Goal: Communication & Community: Answer question/provide support

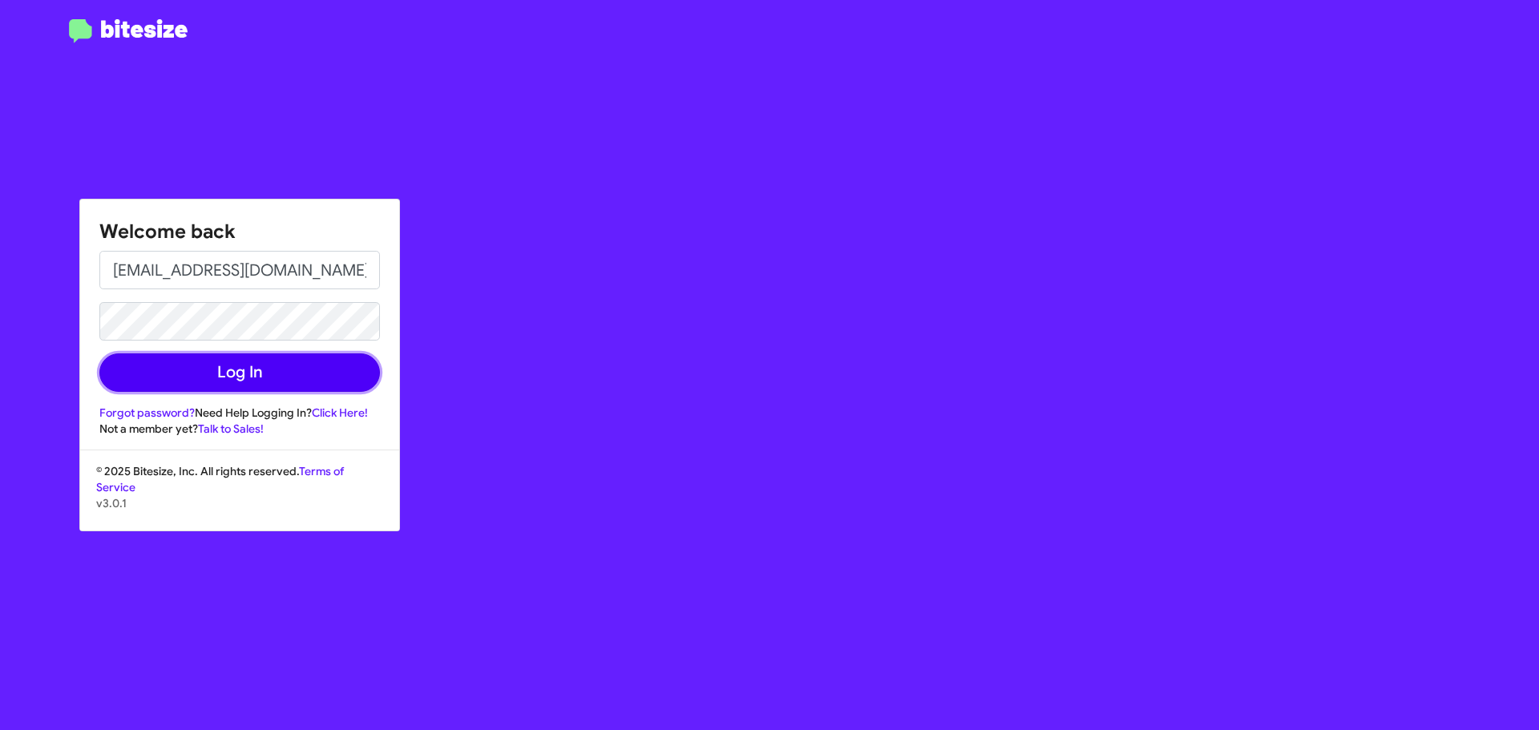
click at [231, 381] on button "Log In" at bounding box center [239, 372] width 281 height 38
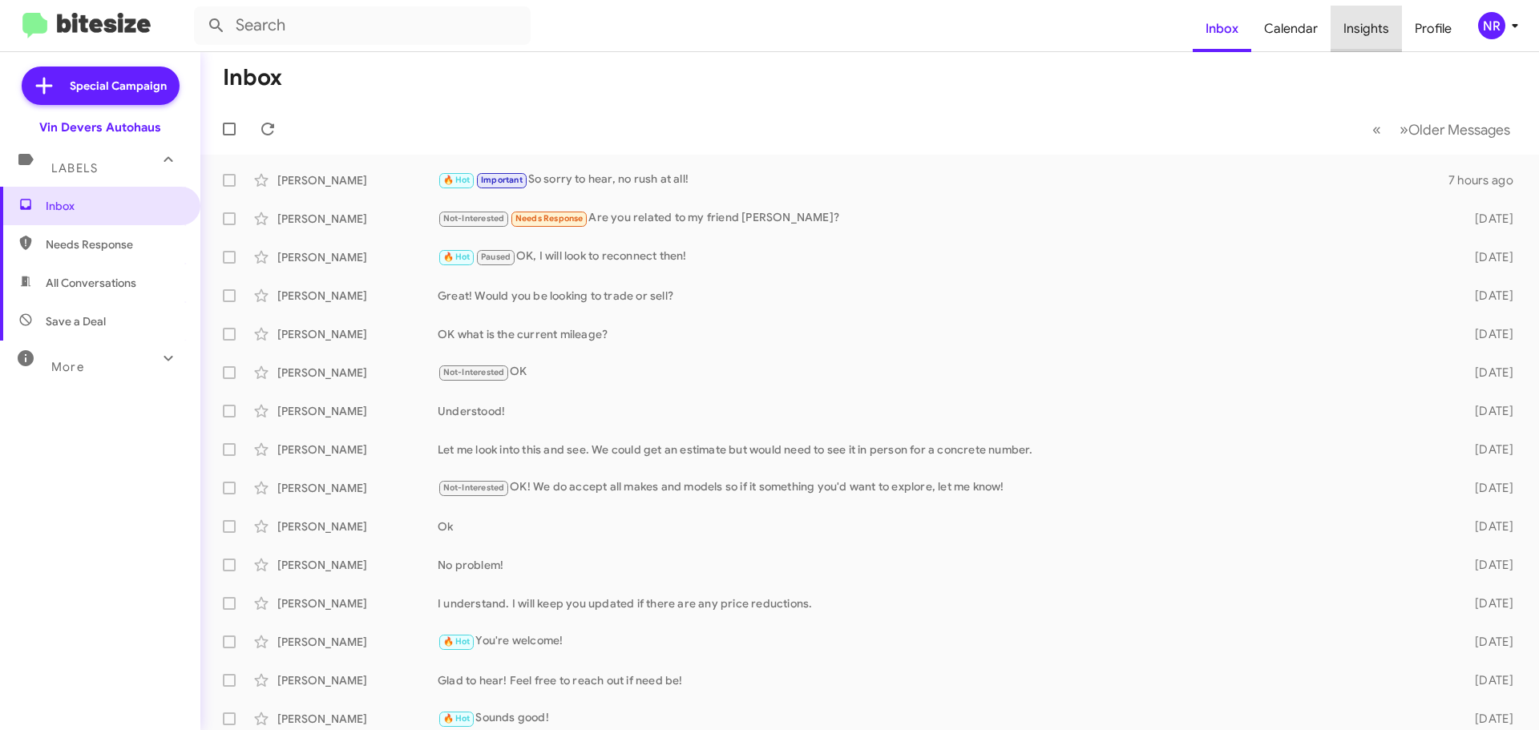
click at [1371, 34] on span "Insights" at bounding box center [1366, 29] width 71 height 46
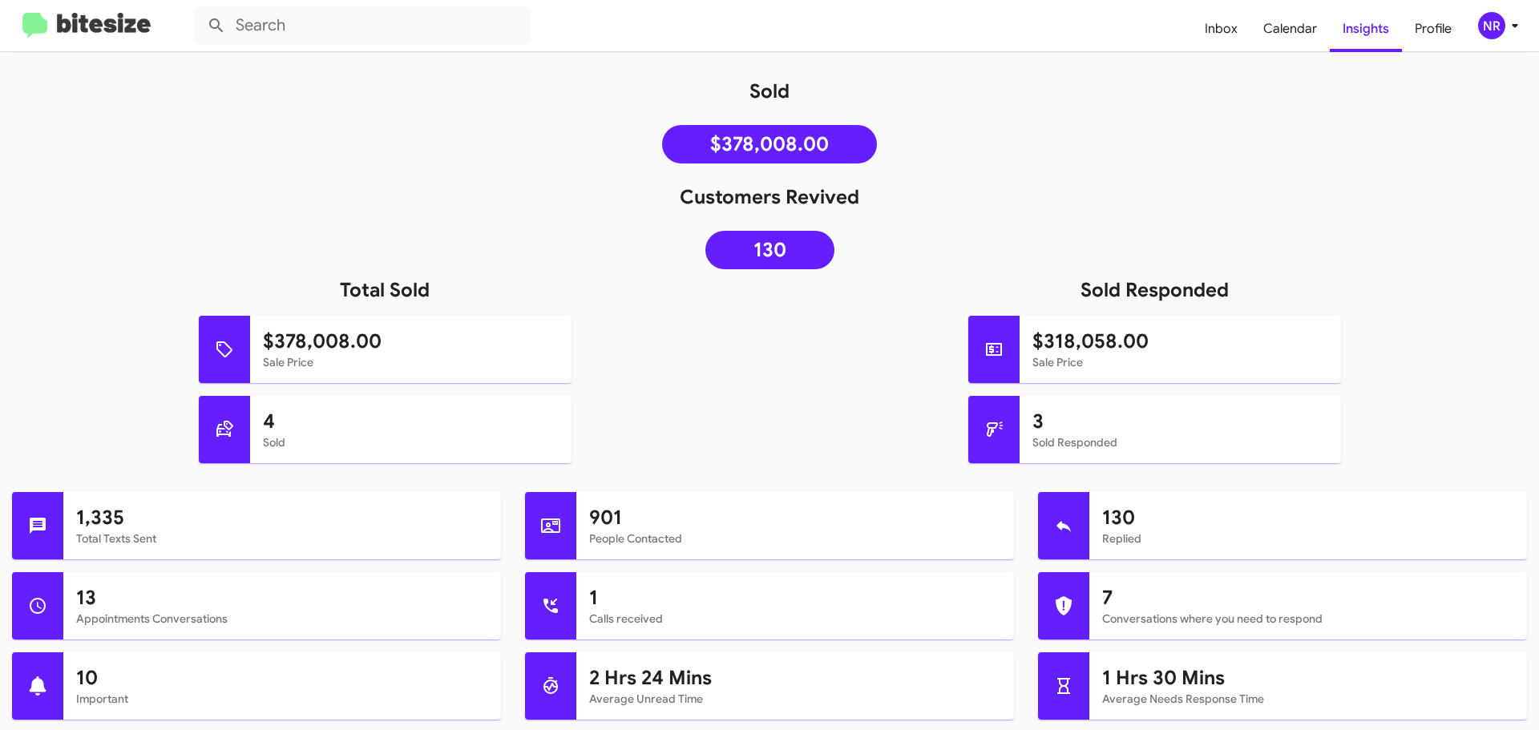
scroll to position [321, 0]
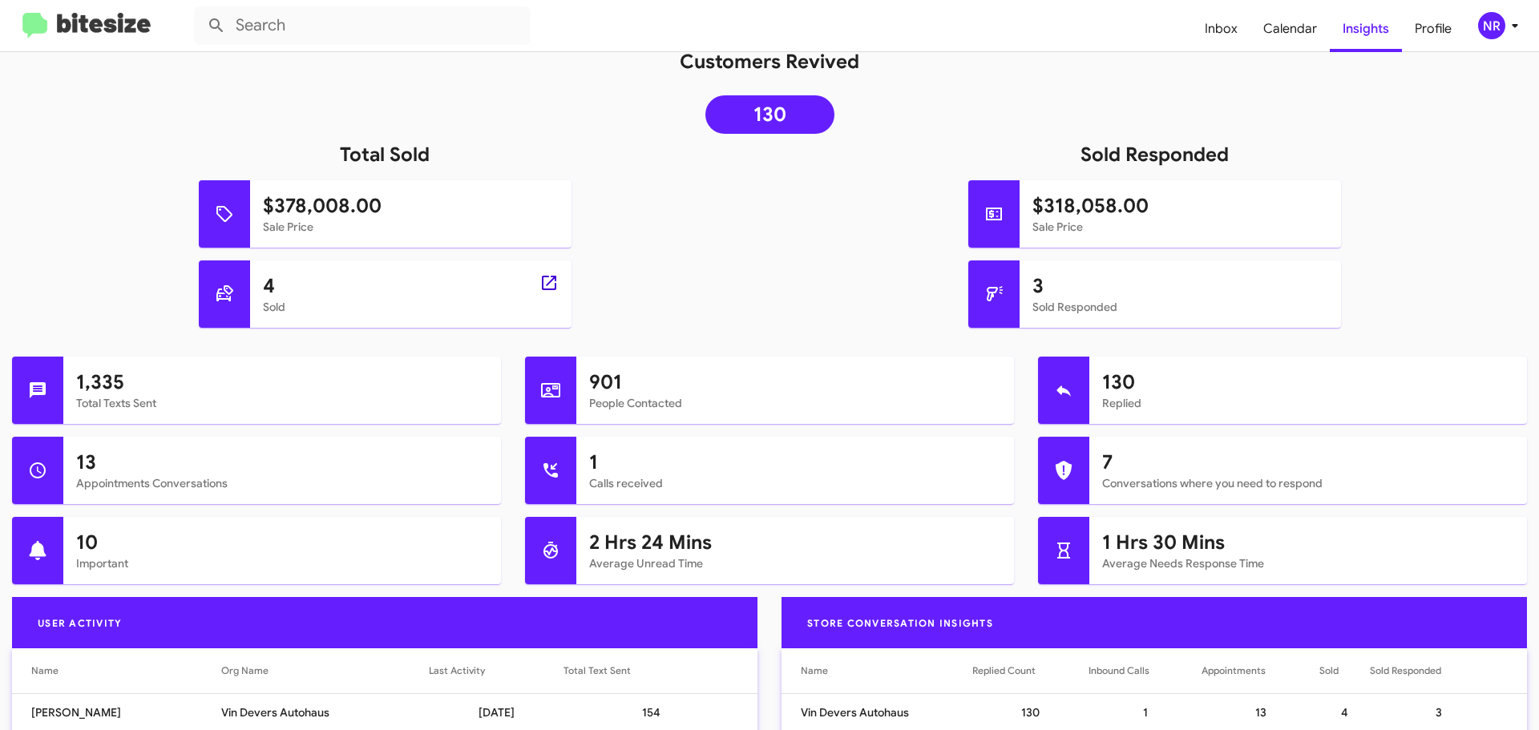
click at [542, 283] on icon at bounding box center [548, 282] width 19 height 19
type input "in:sold"
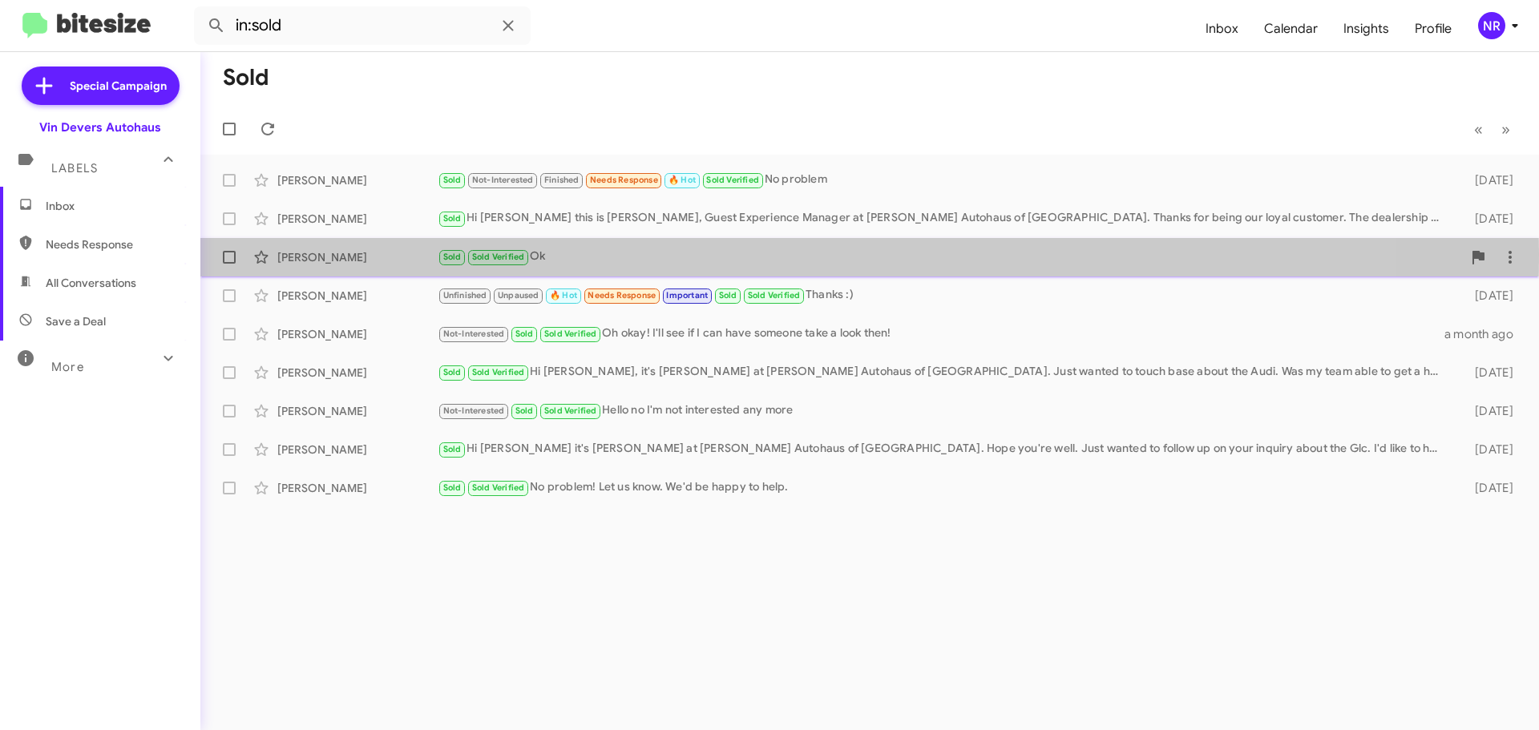
drag, startPoint x: 347, startPoint y: 253, endPoint x: 277, endPoint y: 257, distance: 69.9
click at [277, 257] on div "[PERSON_NAME]" at bounding box center [357, 257] width 160 height 16
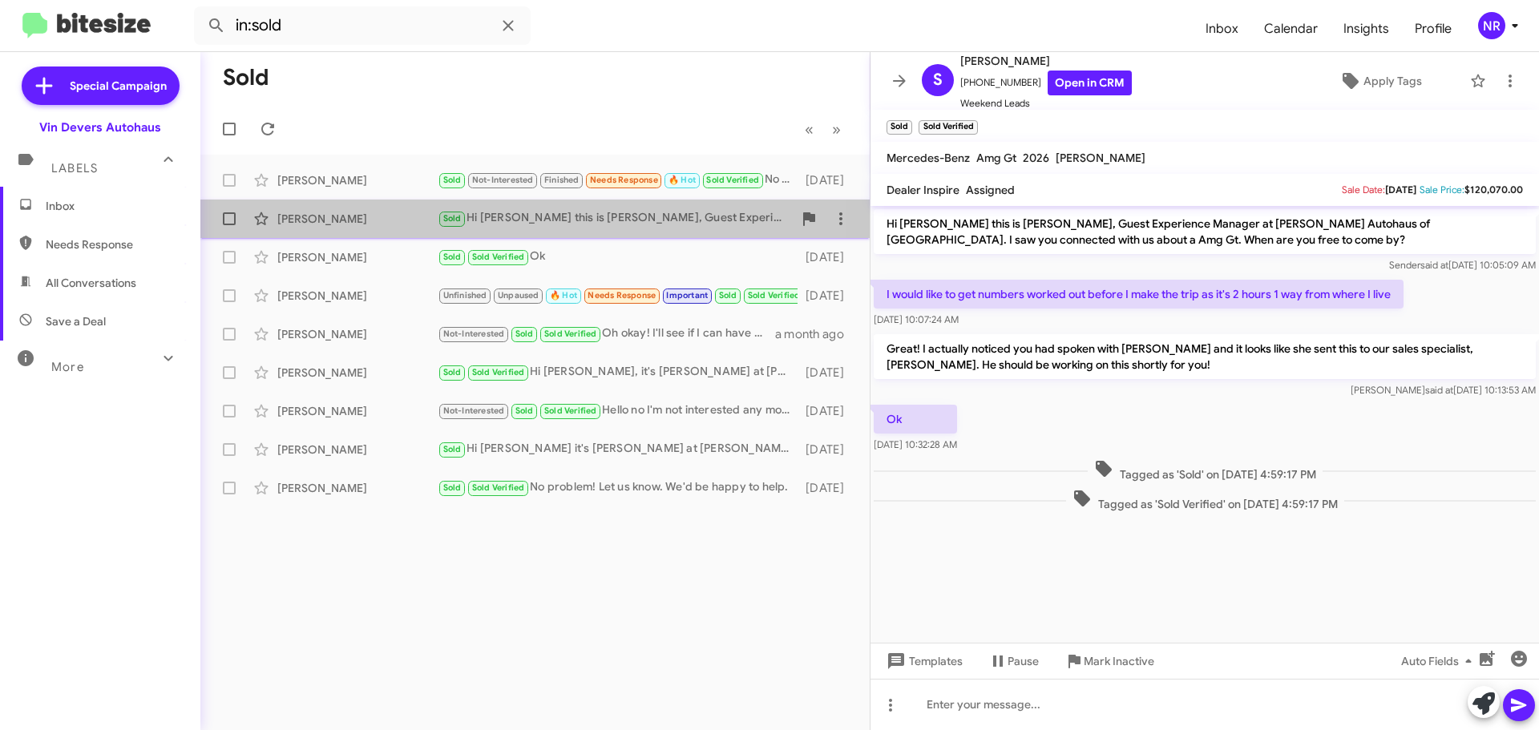
drag, startPoint x: 349, startPoint y: 217, endPoint x: 244, endPoint y: 222, distance: 105.1
click at [244, 222] on div "[PERSON_NAME] Sold Hi [PERSON_NAME] this is [PERSON_NAME], Guest Experience Man…" at bounding box center [535, 219] width 644 height 32
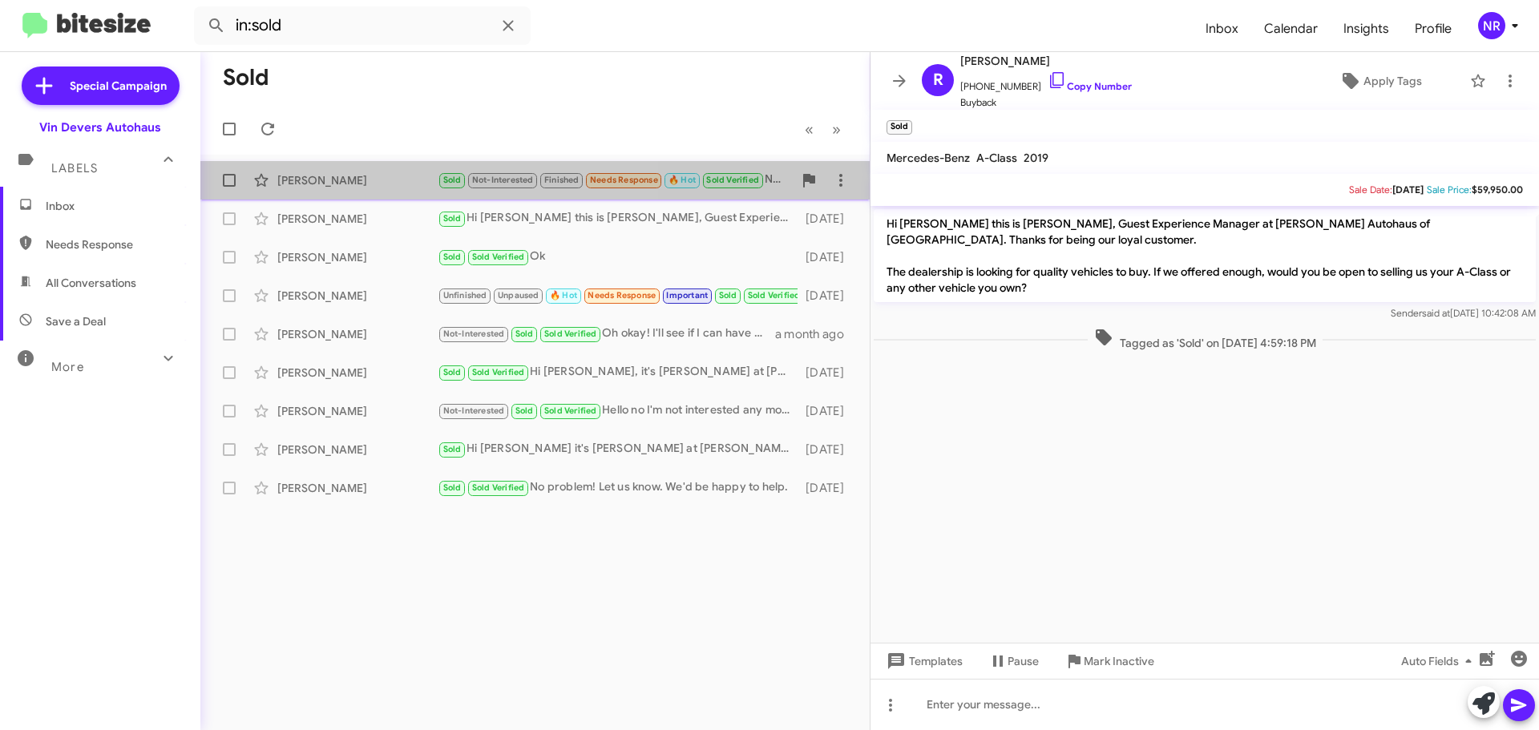
drag, startPoint x: 357, startPoint y: 177, endPoint x: 278, endPoint y: 188, distance: 79.2
click at [278, 188] on div "[PERSON_NAME]" at bounding box center [357, 180] width 160 height 16
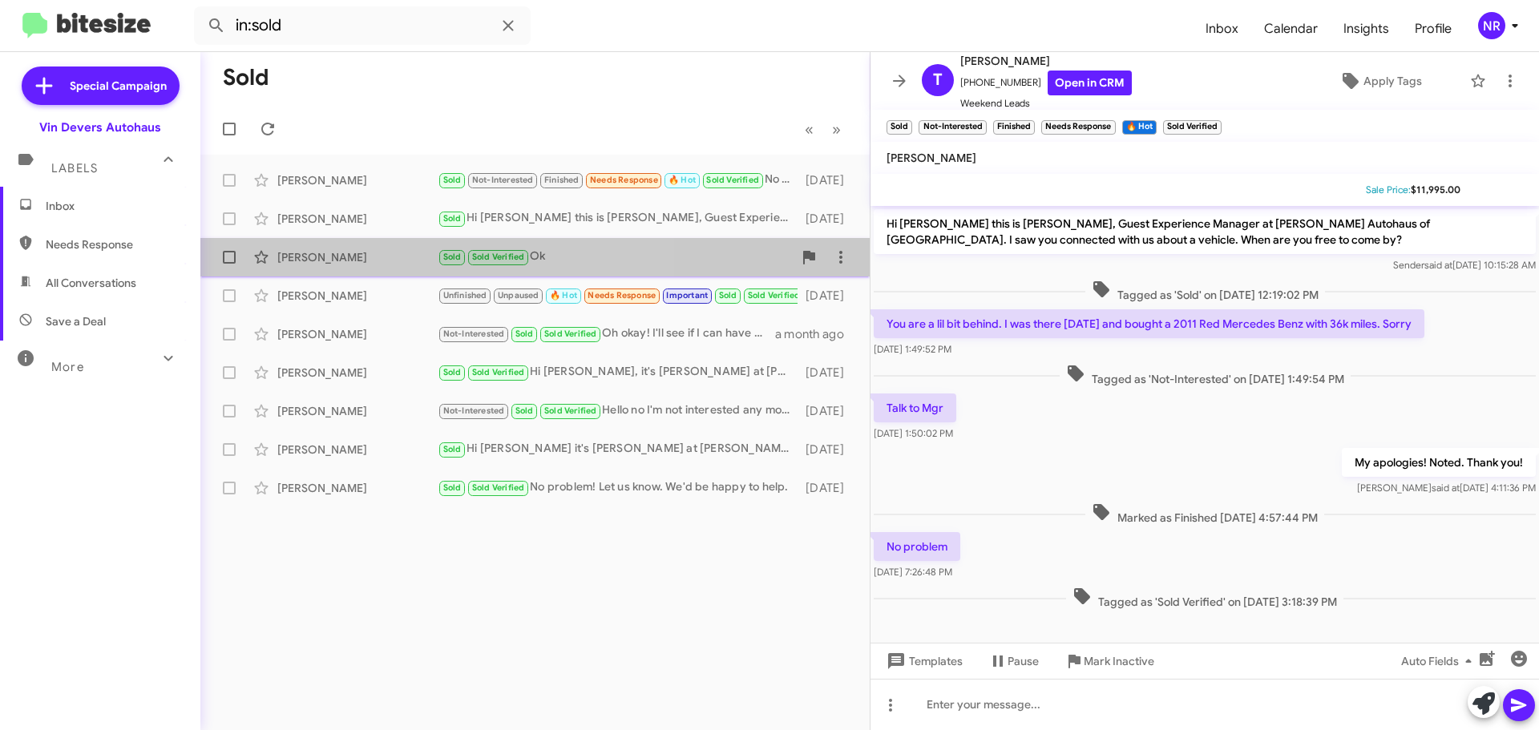
drag, startPoint x: 336, startPoint y: 260, endPoint x: 279, endPoint y: 256, distance: 57.0
click at [279, 256] on div "[PERSON_NAME]" at bounding box center [357, 257] width 160 height 16
